Goal: Task Accomplishment & Management: Complete application form

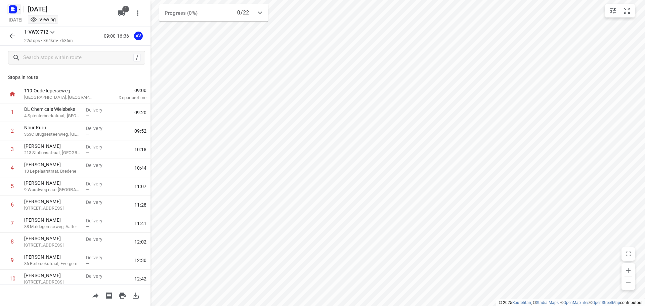
click at [16, 6] on icon "button" at bounding box center [12, 9] width 11 height 11
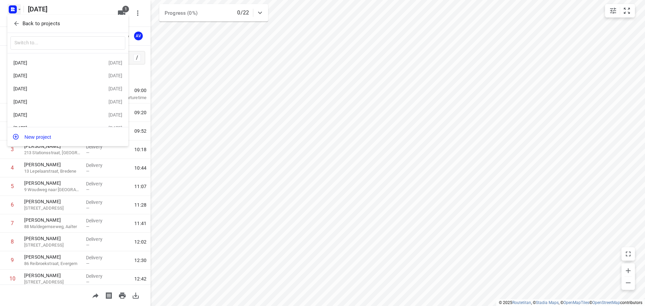
click at [66, 116] on div "[DATE]" at bounding box center [51, 114] width 77 height 5
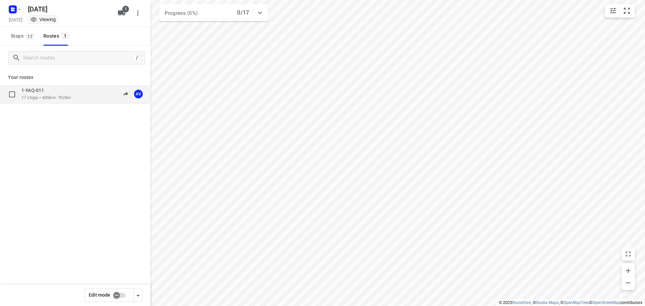
click at [77, 96] on div "1-YAQ-011 17 stops • 435km • 7h25m 09:00-16:25 AV" at bounding box center [86, 94] width 129 height 14
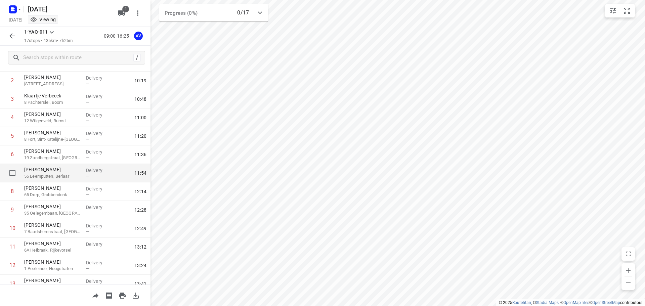
scroll to position [134, 0]
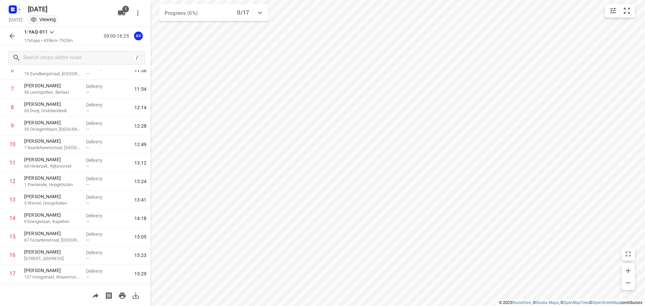
click at [15, 6] on rect "button" at bounding box center [13, 9] width 8 height 8
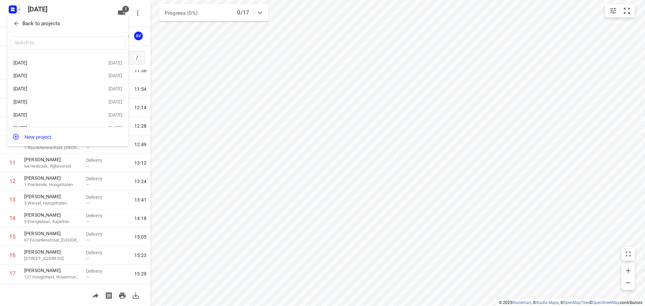
click at [62, 89] on div "[DATE]" at bounding box center [51, 88] width 77 height 5
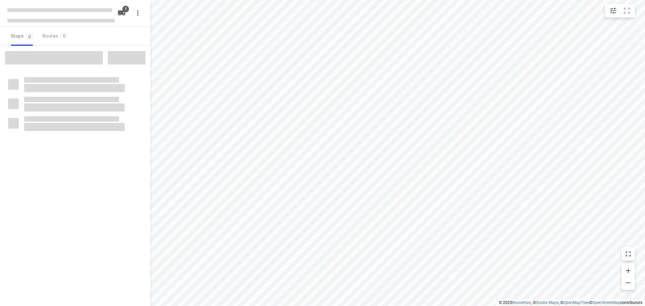
type input "distance"
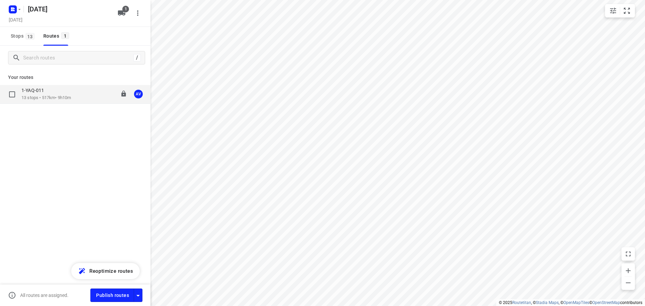
click at [71, 93] on div "1-YAQ-011" at bounding box center [46, 90] width 49 height 7
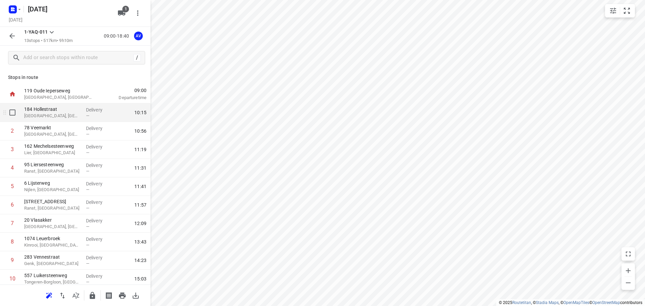
click at [62, 117] on p "[GEOGRAPHIC_DATA], [GEOGRAPHIC_DATA]" at bounding box center [52, 116] width 56 height 7
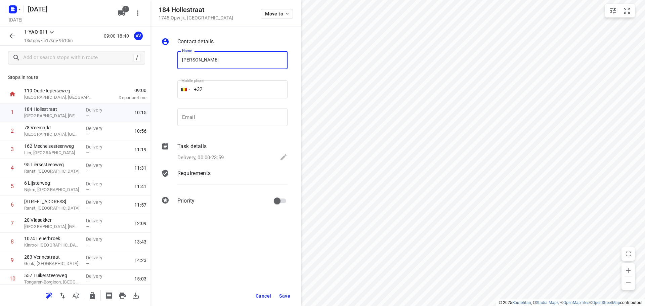
type input "[PERSON_NAME]"
click at [232, 87] on input "+32" at bounding box center [232, 89] width 110 height 18
type input "[PHONE_NUMBER]"
click at [221, 159] on p "Delivery, 00:00-23:59" at bounding box center [200, 158] width 46 height 8
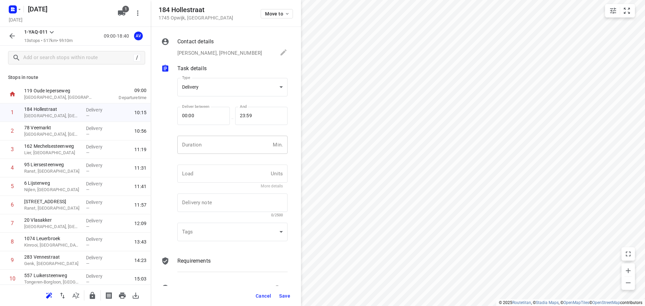
drag, startPoint x: 224, startPoint y: 154, endPoint x: 225, endPoint y: 149, distance: 4.6
click at [224, 153] on input "number" at bounding box center [223, 145] width 93 height 18
type input "1"
click at [286, 297] on span "Save" at bounding box center [284, 295] width 11 height 5
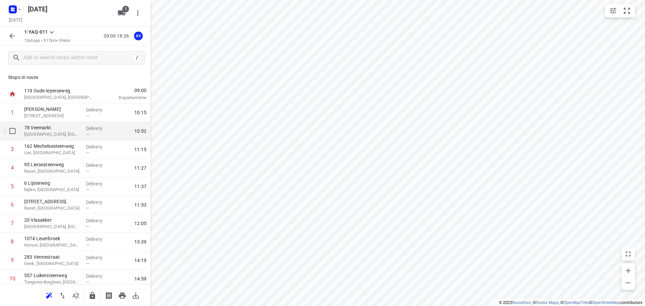
click at [70, 132] on p "[GEOGRAPHIC_DATA], [GEOGRAPHIC_DATA]" at bounding box center [52, 134] width 56 height 7
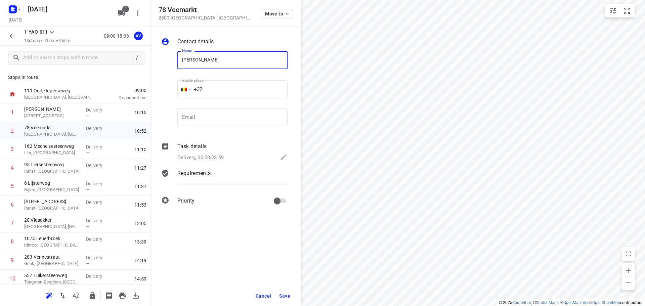
type input "[PERSON_NAME]"
click at [260, 86] on input "+32" at bounding box center [232, 89] width 110 height 18
type input "[PHONE_NUMBER]"
click at [221, 155] on div "Delivery, 00:00-23:59" at bounding box center [232, 157] width 110 height 9
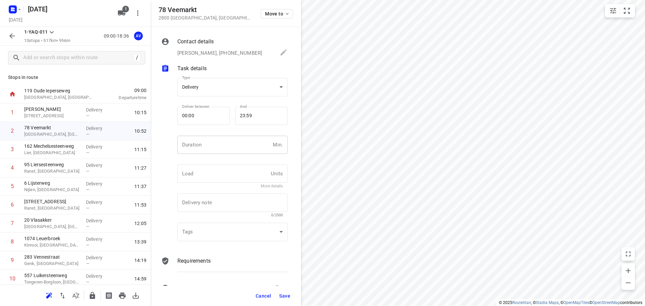
click at [222, 146] on input "number" at bounding box center [223, 145] width 93 height 18
type input "1"
click at [282, 296] on span "Save" at bounding box center [284, 295] width 11 height 5
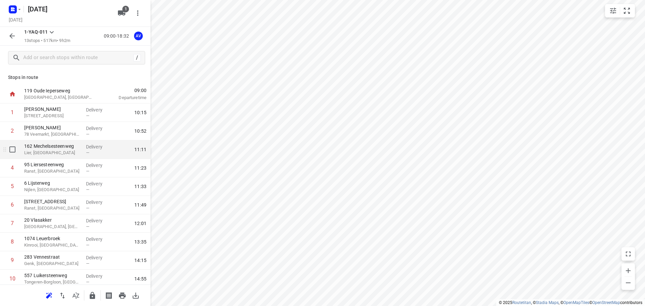
click at [63, 153] on p "Lier, [GEOGRAPHIC_DATA]" at bounding box center [52, 153] width 56 height 7
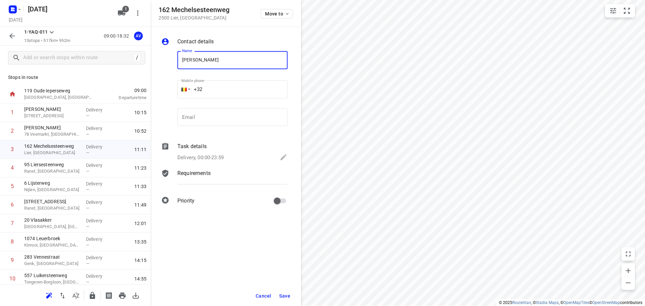
type input "[PERSON_NAME]"
click at [225, 84] on input "+32" at bounding box center [232, 89] width 110 height 18
type input "[PHONE_NUMBER]"
click at [218, 159] on p "Delivery, 00:00-23:59" at bounding box center [200, 158] width 46 height 8
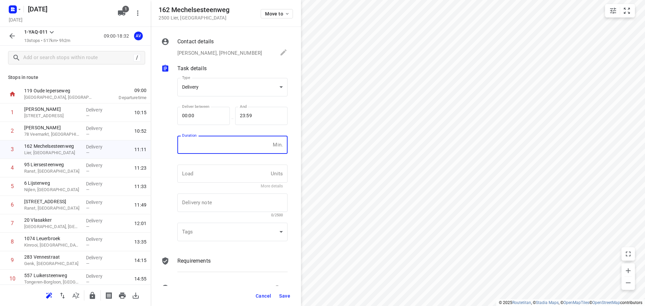
click at [222, 149] on input "number" at bounding box center [223, 145] width 93 height 18
type input "1"
click at [286, 297] on span "Save" at bounding box center [284, 295] width 11 height 5
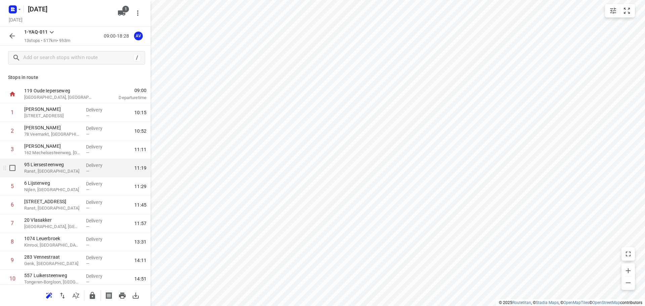
click at [58, 173] on p "Ranst, [GEOGRAPHIC_DATA]" at bounding box center [52, 171] width 56 height 7
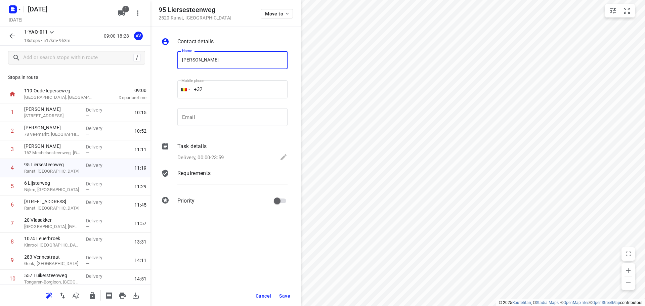
type input "[PERSON_NAME]"
click at [237, 85] on input "+32" at bounding box center [232, 89] width 110 height 18
type input "[PHONE_NUMBER]"
click at [219, 157] on p "Delivery, 00:00-23:59" at bounding box center [200, 158] width 46 height 8
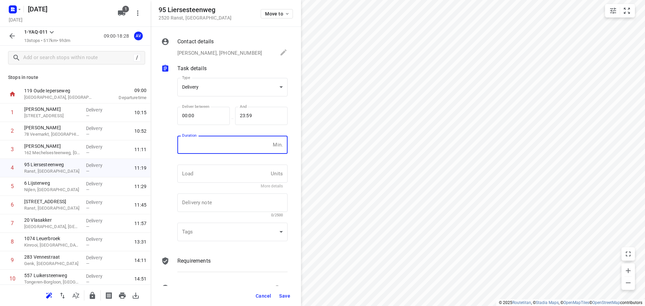
click at [222, 150] on input "number" at bounding box center [223, 145] width 93 height 18
type input "1"
click at [283, 295] on span "Save" at bounding box center [284, 295] width 11 height 5
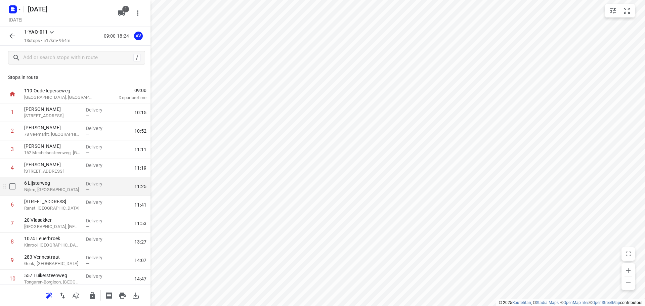
drag, startPoint x: 66, startPoint y: 191, endPoint x: 69, endPoint y: 190, distance: 3.5
click at [66, 191] on p "Nijlen, [GEOGRAPHIC_DATA]" at bounding box center [52, 190] width 56 height 7
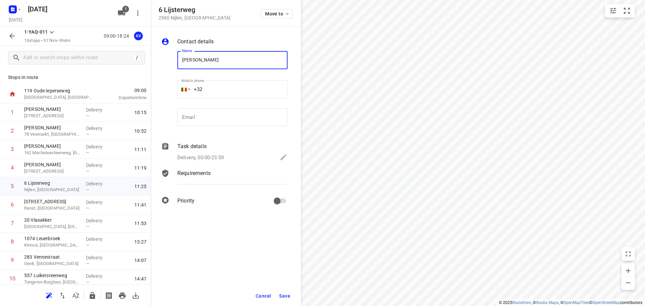
type input "[PERSON_NAME]"
click at [226, 88] on input "+32" at bounding box center [232, 89] width 110 height 18
type input "[PHONE_NUMBER]"
click at [224, 157] on p "Delivery, 00:00-23:59" at bounding box center [200, 158] width 46 height 8
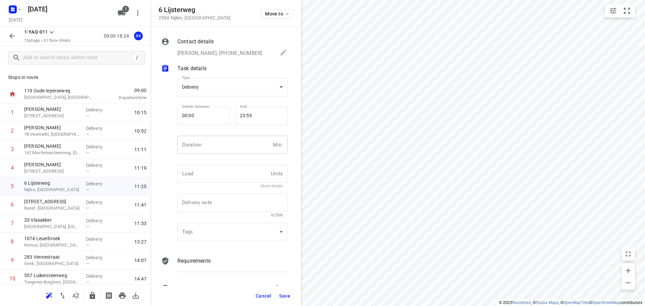
click at [227, 149] on input "number" at bounding box center [223, 145] width 93 height 18
type input "1"
click at [283, 296] on span "Save" at bounding box center [284, 295] width 11 height 5
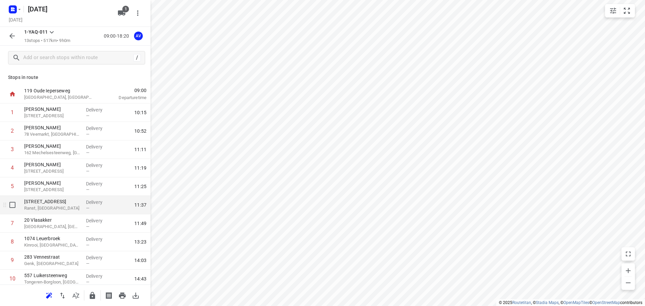
drag, startPoint x: 61, startPoint y: 207, endPoint x: 112, endPoint y: 169, distance: 63.2
click at [62, 207] on p "Ranst, [GEOGRAPHIC_DATA]" at bounding box center [52, 208] width 56 height 7
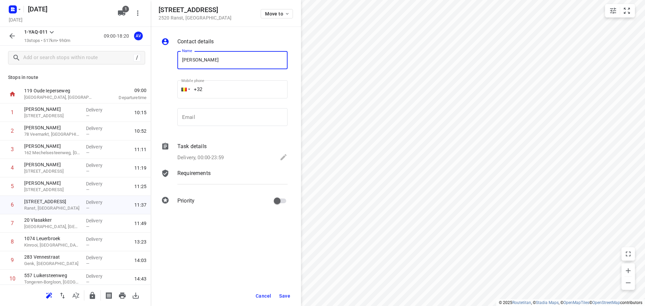
type input "[PERSON_NAME]"
click at [236, 89] on input "+32" at bounding box center [232, 89] width 110 height 18
type input "[PHONE_NUMBER]"
click at [221, 156] on p "Delivery, 00:00-23:59" at bounding box center [200, 158] width 46 height 8
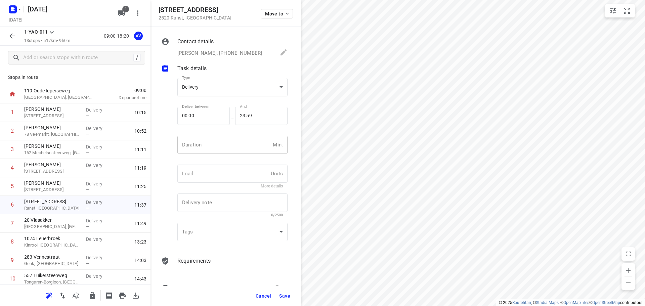
click at [225, 150] on input "number" at bounding box center [223, 145] width 93 height 18
type input "1"
click at [283, 297] on span "Save" at bounding box center [284, 295] width 11 height 5
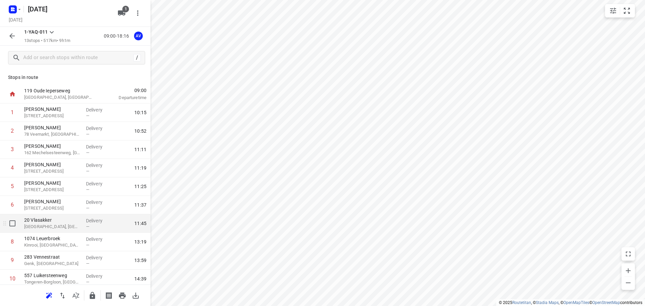
click at [68, 225] on p "[GEOGRAPHIC_DATA], [GEOGRAPHIC_DATA]" at bounding box center [52, 227] width 56 height 7
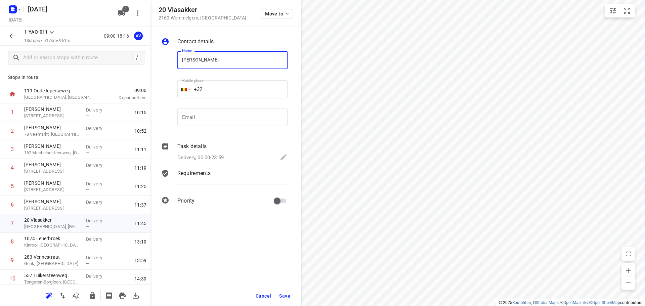
type input "[PERSON_NAME]"
click at [241, 85] on input "+32" at bounding box center [232, 89] width 110 height 18
type input "[PHONE_NUMBER]"
click at [217, 155] on p "Delivery, 00:00-23:59" at bounding box center [200, 158] width 46 height 8
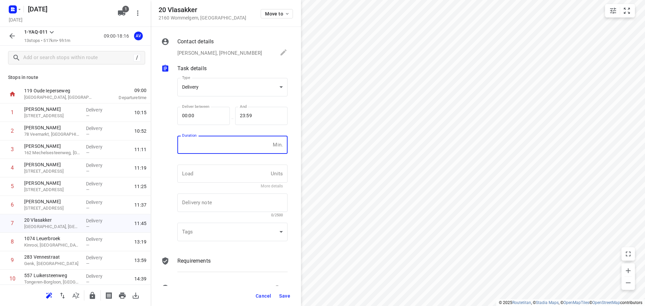
click at [220, 146] on input "number" at bounding box center [223, 145] width 93 height 18
type input "1"
click at [284, 299] on button "Save" at bounding box center [285, 296] width 16 height 12
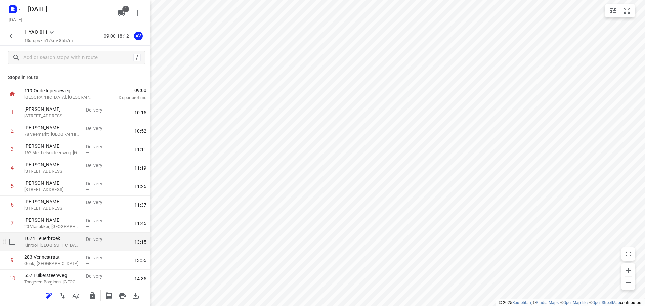
click at [67, 244] on p "Kinrooi, [GEOGRAPHIC_DATA]" at bounding box center [52, 245] width 56 height 7
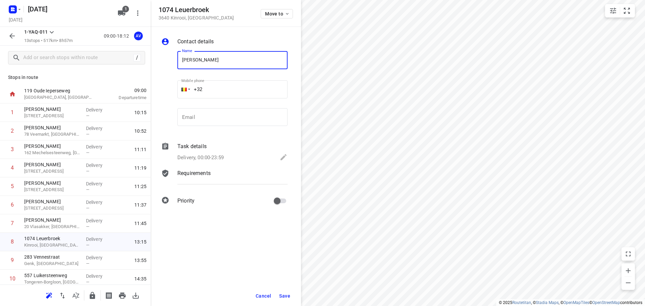
type input "[PERSON_NAME]"
click at [232, 91] on input "+32" at bounding box center [232, 89] width 110 height 18
type input "[PHONE_NUMBER]"
click at [213, 156] on p "Delivery, 00:00-23:59" at bounding box center [200, 158] width 46 height 8
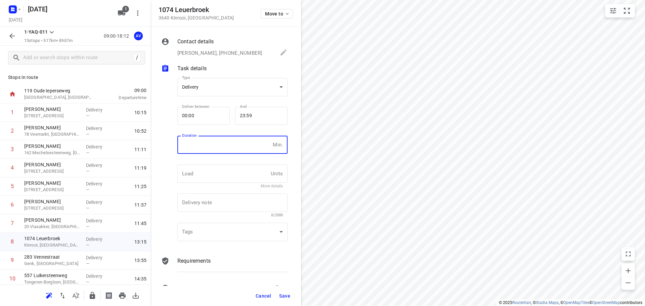
click at [218, 151] on input "number" at bounding box center [223, 145] width 93 height 18
type input "1"
click at [282, 296] on span "Save" at bounding box center [284, 295] width 11 height 5
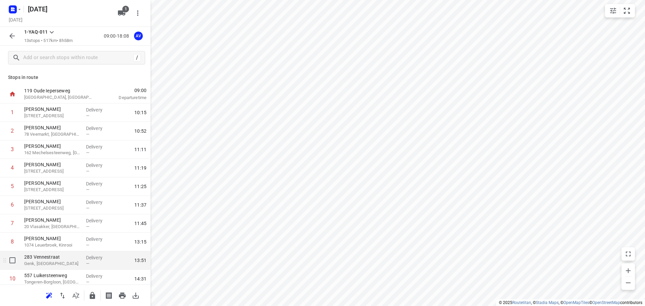
click at [58, 264] on p "Genk, [GEOGRAPHIC_DATA]" at bounding box center [52, 263] width 56 height 7
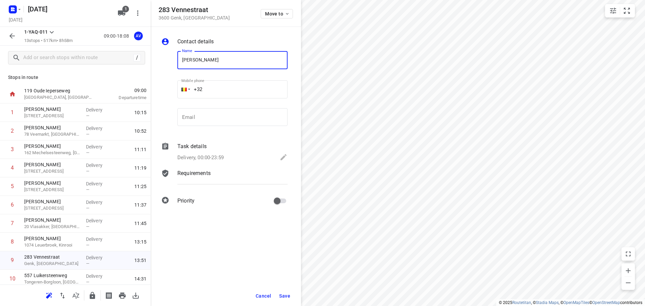
type input "[PERSON_NAME]"
click at [257, 88] on input "+32" at bounding box center [232, 89] width 110 height 18
type input "[PHONE_NUMBER]"
drag, startPoint x: 221, startPoint y: 157, endPoint x: 225, endPoint y: 153, distance: 5.8
click at [222, 157] on p "Delivery, 00:00-23:59" at bounding box center [200, 158] width 46 height 8
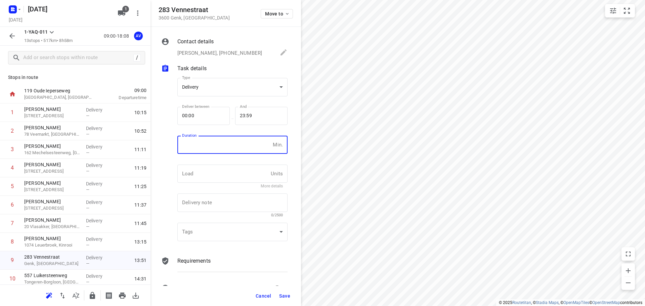
click at [226, 150] on input "number" at bounding box center [223, 145] width 93 height 18
type input "1"
click at [285, 294] on span "Save" at bounding box center [284, 295] width 11 height 5
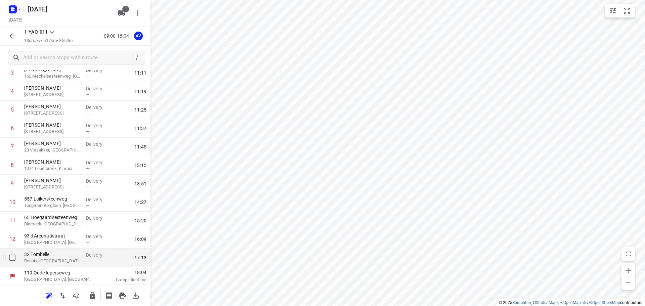
scroll to position [78, 0]
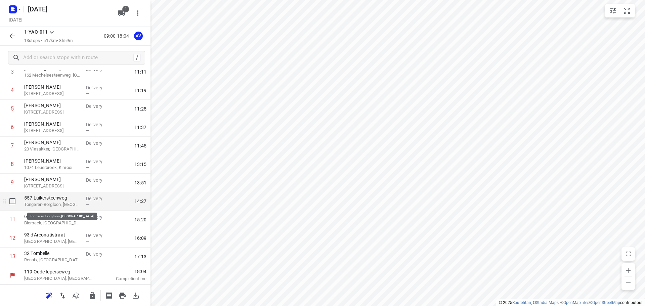
click at [69, 206] on p "Tongeren-Borgloon, [GEOGRAPHIC_DATA]" at bounding box center [52, 204] width 56 height 7
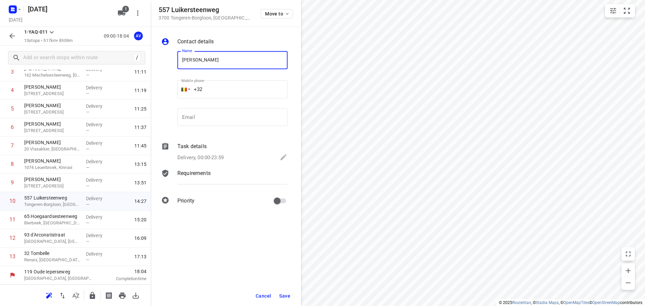
type input "[PERSON_NAME]"
click at [235, 86] on input "+32" at bounding box center [232, 89] width 110 height 18
type input "[PHONE_NUMBER]"
click at [217, 158] on p "Delivery, 00:00-23:59" at bounding box center [200, 158] width 46 height 8
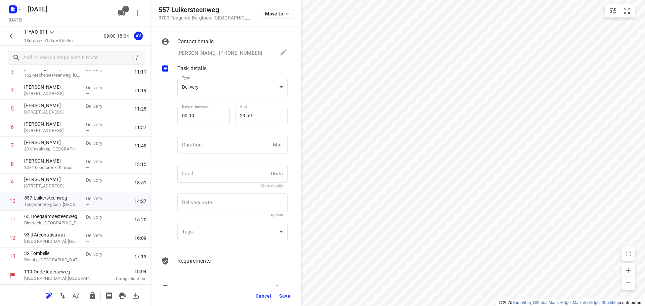
click at [221, 149] on input "number" at bounding box center [223, 145] width 93 height 18
type input "1"
click at [287, 294] on span "Save" at bounding box center [284, 295] width 11 height 5
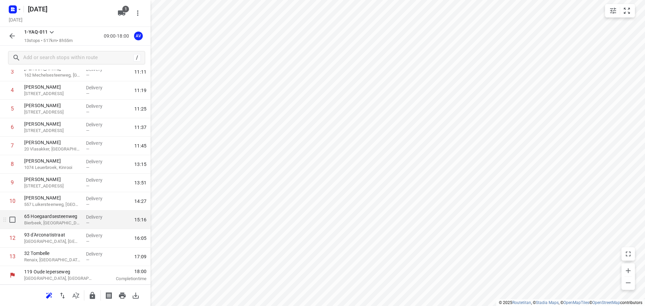
click at [60, 222] on p "Bierbeek, [GEOGRAPHIC_DATA]" at bounding box center [52, 223] width 56 height 7
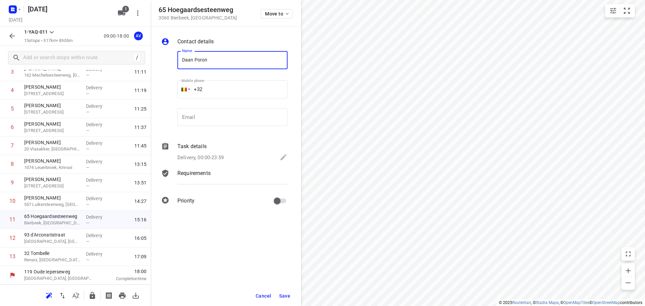
type input "Daan Poron"
click at [229, 90] on input "+32" at bounding box center [232, 89] width 110 height 18
type input "[PHONE_NUMBER]"
click at [215, 158] on p "Delivery, 00:00-23:59" at bounding box center [200, 158] width 46 height 8
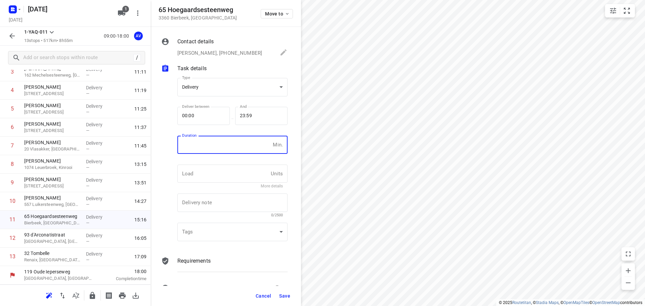
click at [217, 151] on input "number" at bounding box center [223, 145] width 93 height 18
type input "1"
click at [284, 297] on span "Save" at bounding box center [284, 295] width 11 height 5
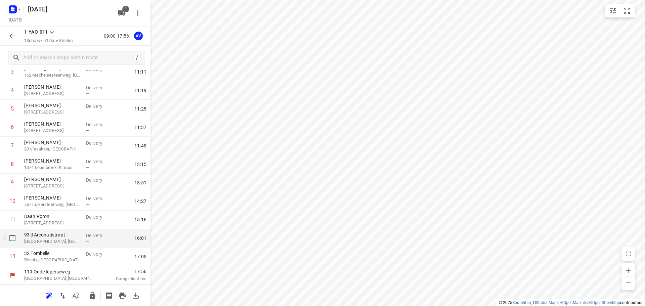
click at [71, 241] on p "[GEOGRAPHIC_DATA], [GEOGRAPHIC_DATA]" at bounding box center [52, 241] width 56 height 7
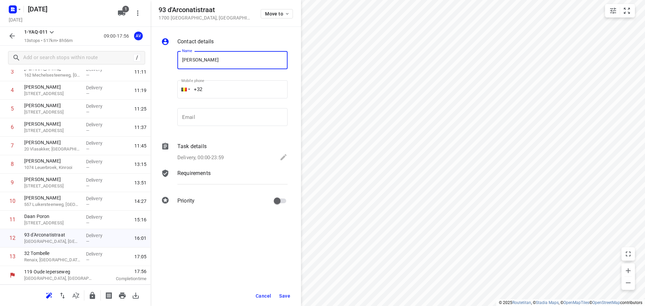
type input "[PERSON_NAME]"
click at [233, 88] on input "+32" at bounding box center [232, 89] width 110 height 18
type input "[PHONE_NUMBER]"
click at [214, 157] on p "Delivery, 00:00-23:59" at bounding box center [200, 158] width 46 height 8
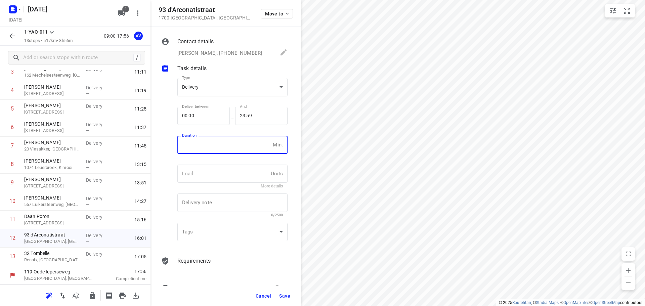
click at [221, 152] on input "number" at bounding box center [223, 145] width 93 height 18
type input "1"
click at [285, 296] on span "Save" at bounding box center [284, 295] width 11 height 5
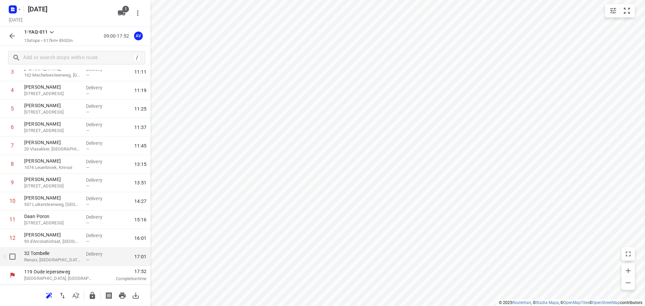
click at [63, 258] on p "Renaix, [GEOGRAPHIC_DATA]" at bounding box center [52, 260] width 56 height 7
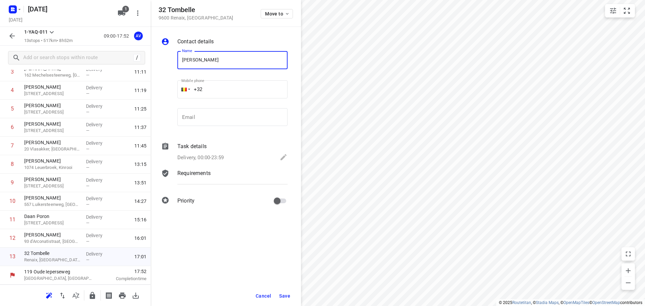
type input "[PERSON_NAME]"
click at [233, 85] on input "+32" at bounding box center [232, 89] width 110 height 18
type input "[PHONE_NUMBER]"
click at [217, 156] on p "Delivery, 00:00-23:59" at bounding box center [200, 158] width 46 height 8
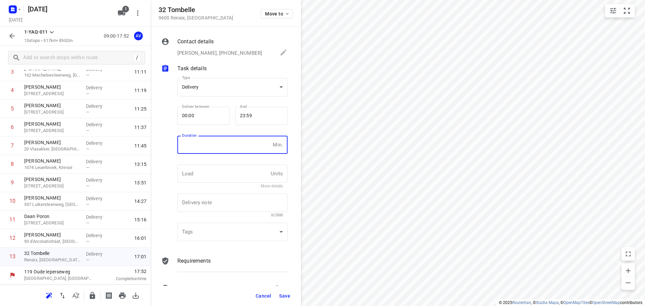
click at [224, 149] on input "number" at bounding box center [223, 145] width 93 height 18
type input "1"
click at [285, 295] on span "Save" at bounding box center [284, 295] width 11 height 5
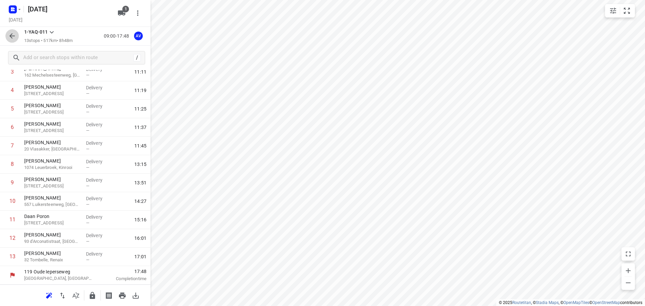
click at [15, 37] on icon "button" at bounding box center [12, 36] width 8 height 8
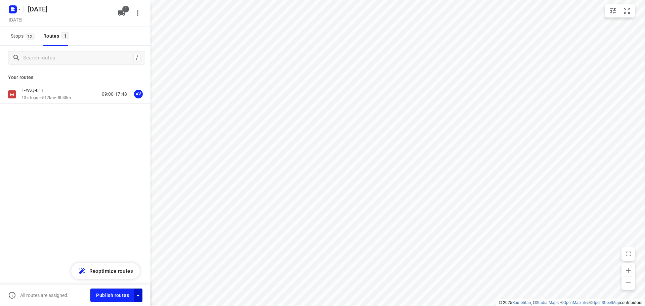
click at [140, 298] on icon "button" at bounding box center [138, 296] width 8 height 8
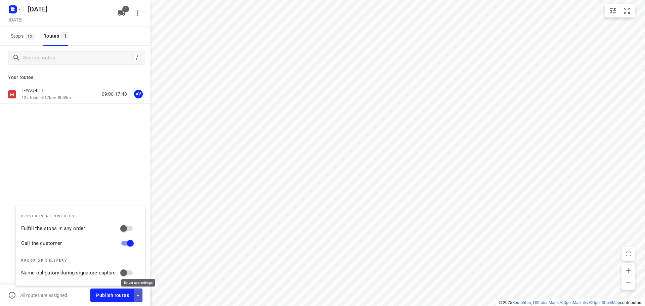
click at [139, 297] on icon "button" at bounding box center [138, 296] width 8 height 8
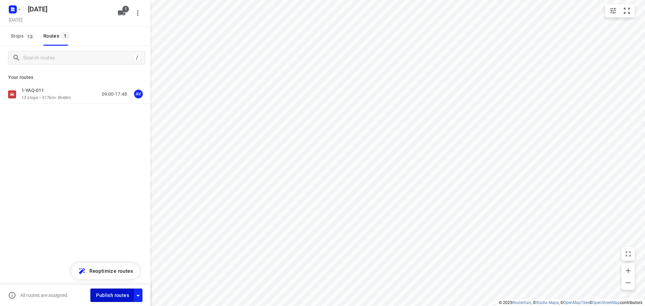
click at [121, 296] on span "Publish routes" at bounding box center [112, 295] width 33 height 8
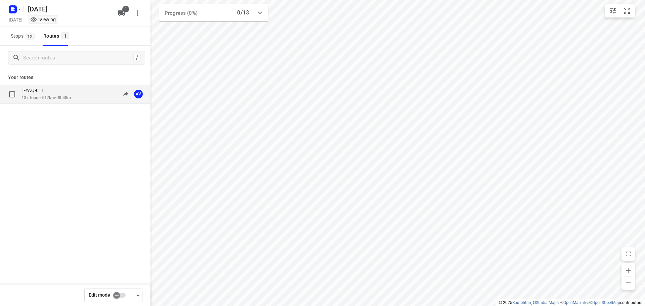
click at [74, 94] on div "1-YAQ-011 13 stops • 517km • 8h48m 09:00-17:48 AV" at bounding box center [86, 94] width 129 height 14
